Goal: Check status: Check status

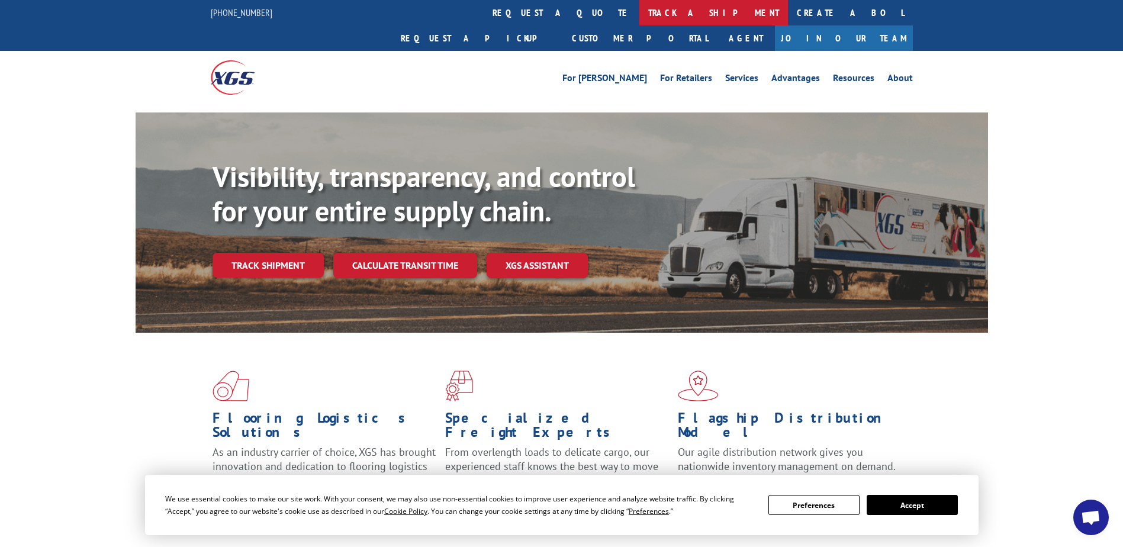
click at [639, 18] on link "track a shipment" at bounding box center [713, 12] width 149 height 25
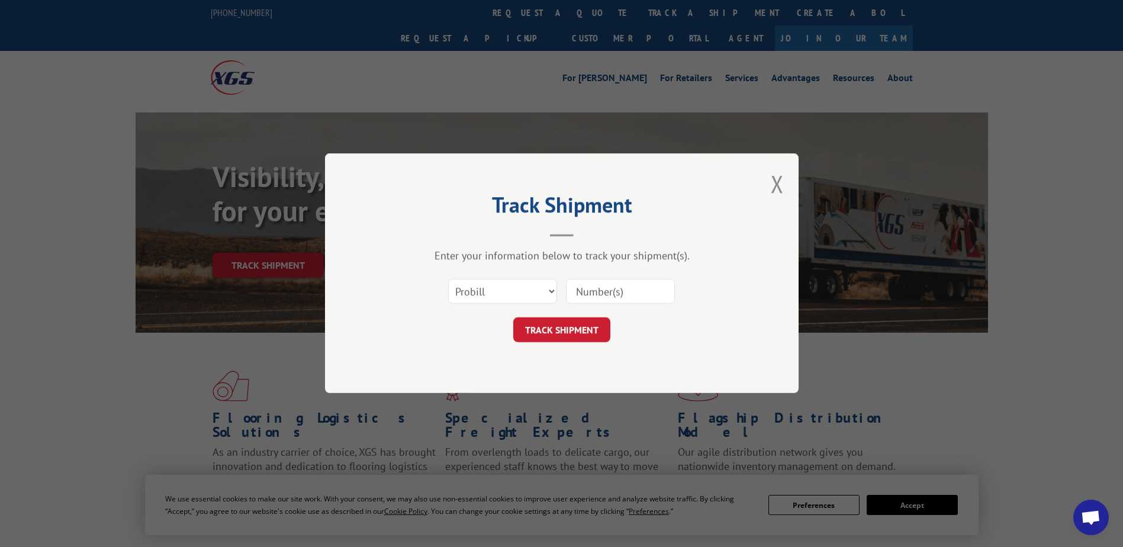
click at [580, 295] on input at bounding box center [620, 291] width 109 height 25
paste input "17602006"
type input "17602006"
click at [596, 326] on button "TRACK SHIPMENT" at bounding box center [561, 330] width 97 height 25
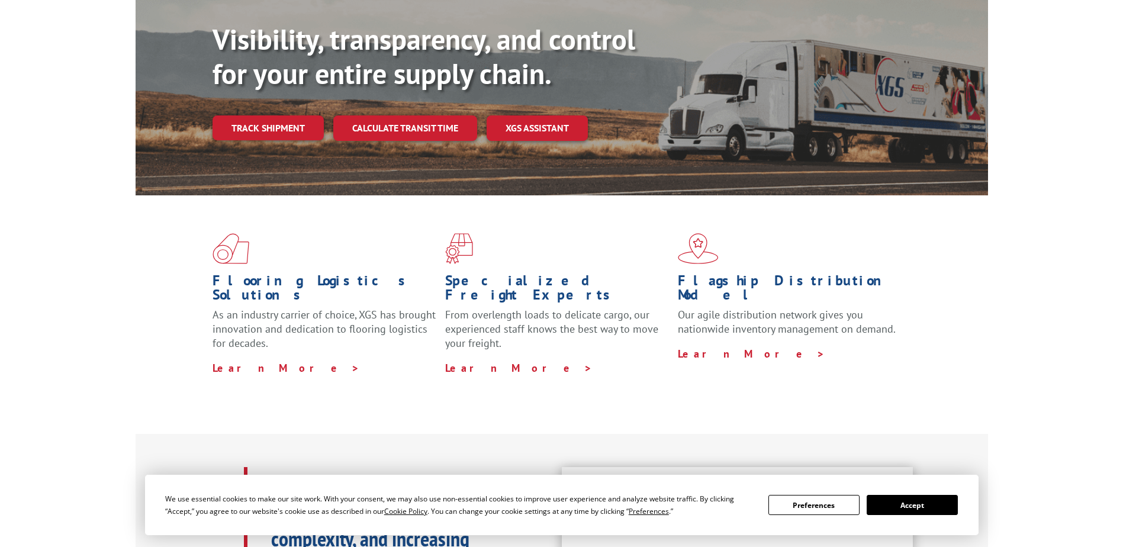
scroll to position [178, 0]
